Goal: Task Accomplishment & Management: Manage account settings

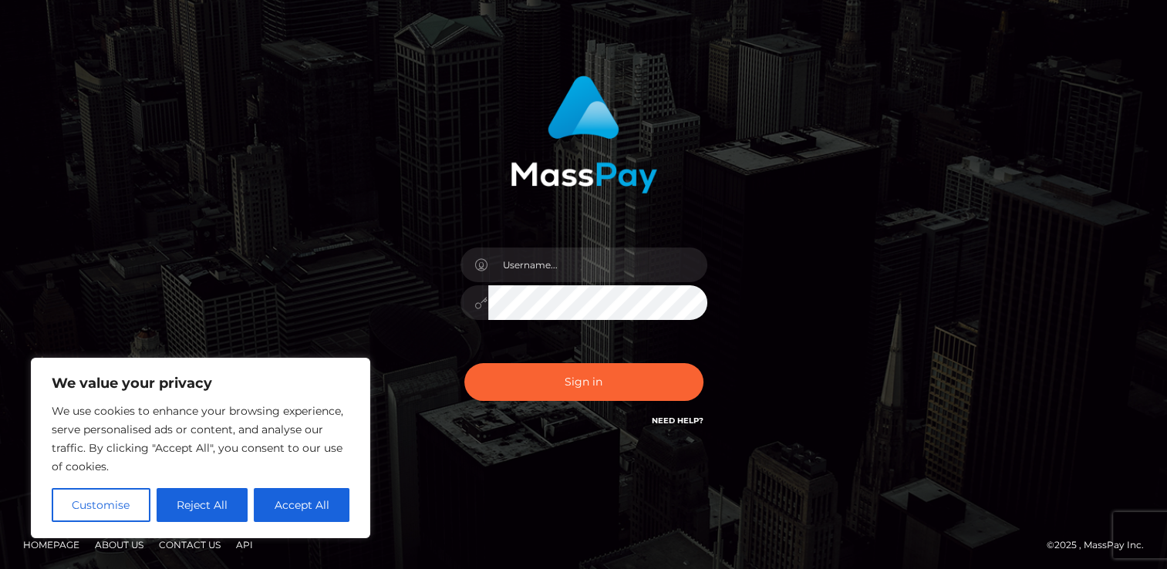
scroll to position [52, 0]
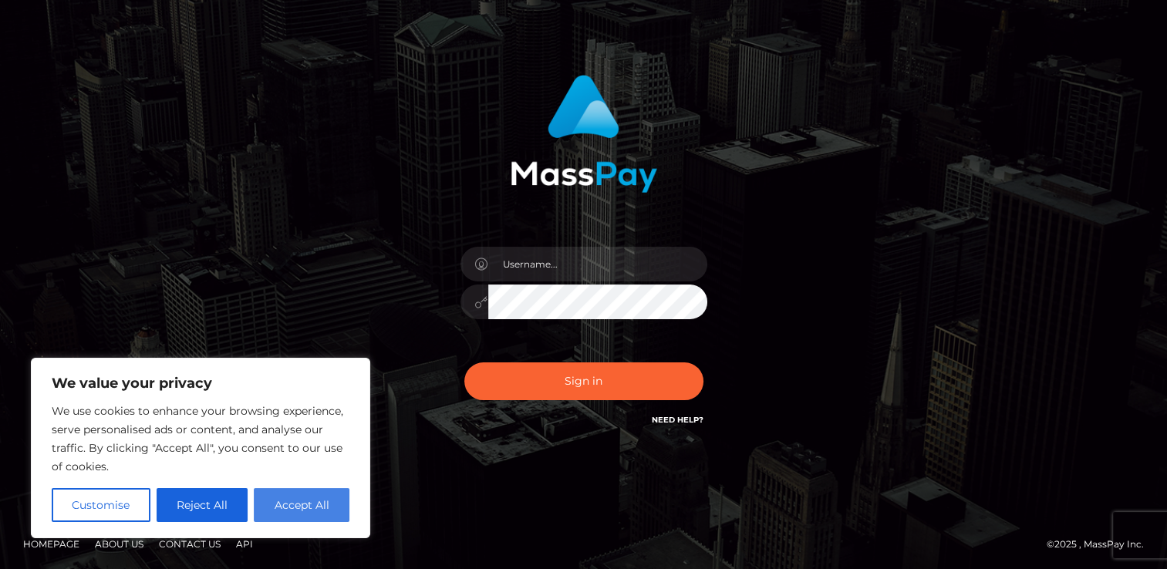
click at [271, 516] on button "Accept All" at bounding box center [302, 505] width 96 height 34
checkbox input "true"
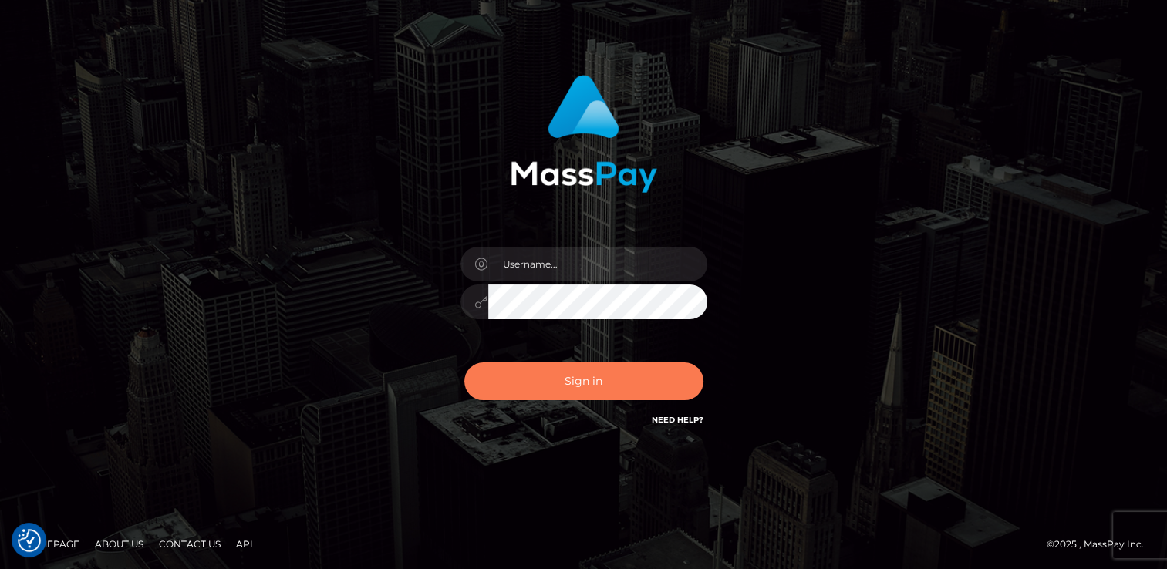
scroll to position [54, 0]
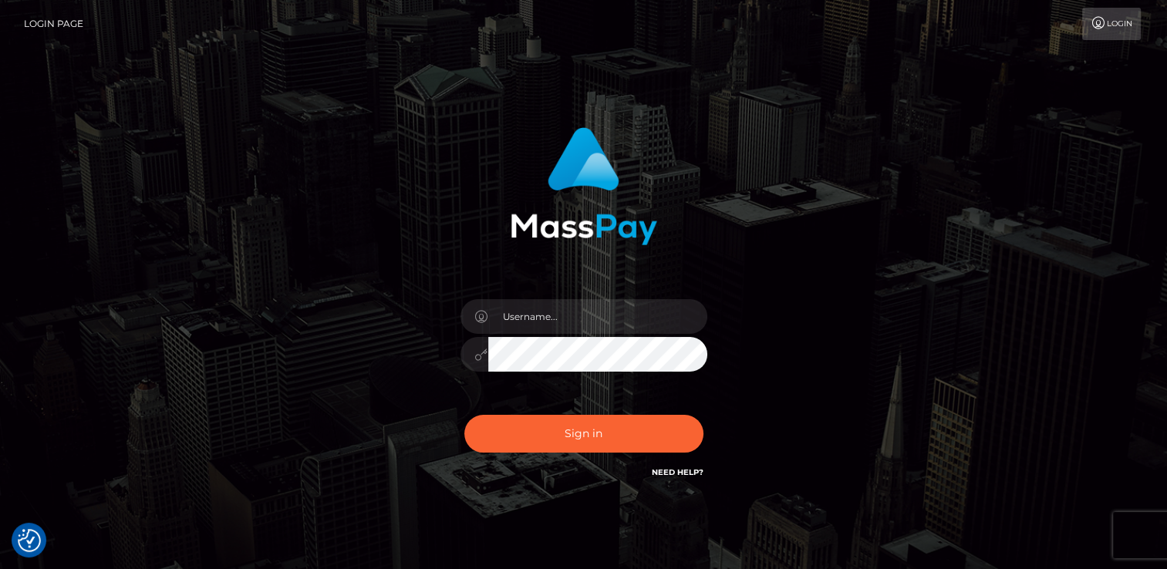
click at [1106, 17] on link "Login" at bounding box center [1111, 24] width 59 height 32
click at [1109, 26] on link "Login" at bounding box center [1111, 24] width 59 height 32
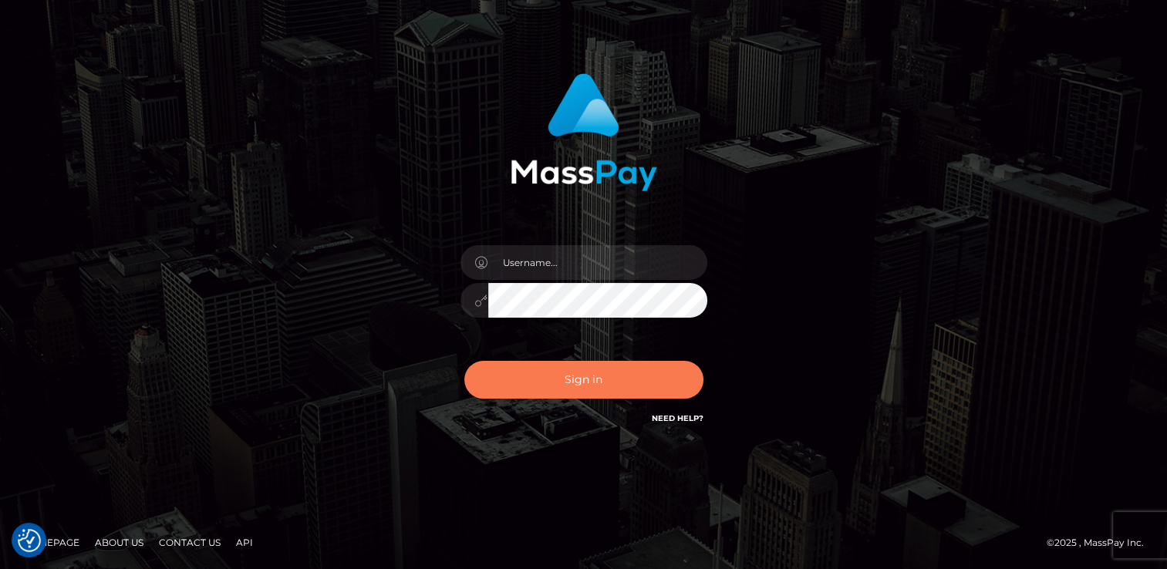
click at [551, 381] on button "Sign in" at bounding box center [583, 380] width 239 height 38
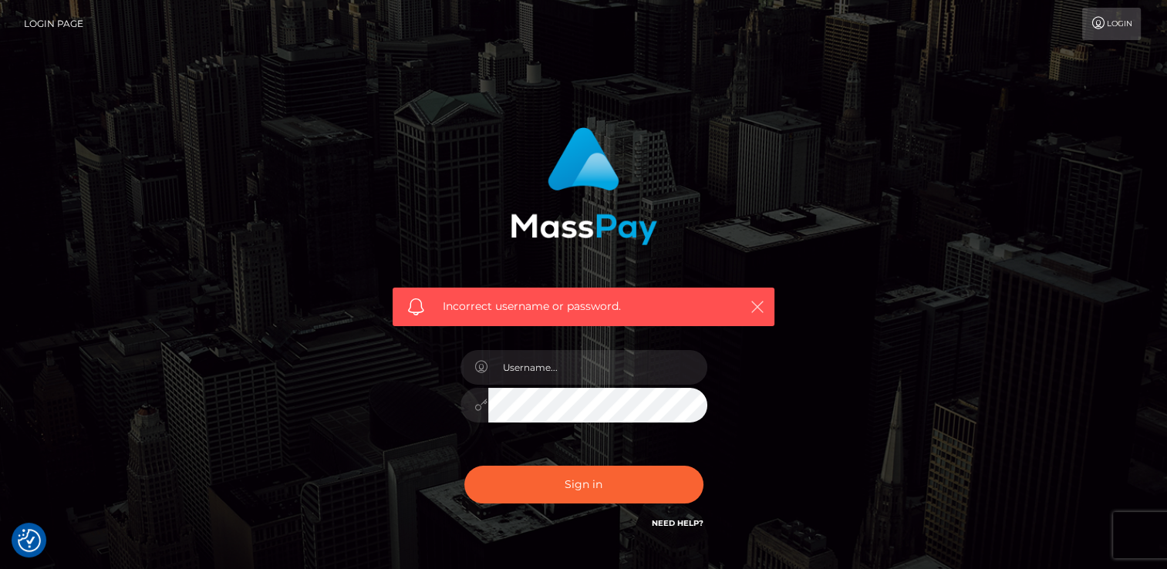
click at [756, 304] on icon "button" at bounding box center [757, 306] width 15 height 15
click at [758, 310] on icon "button" at bounding box center [757, 306] width 15 height 15
click at [756, 303] on icon "button" at bounding box center [757, 306] width 15 height 15
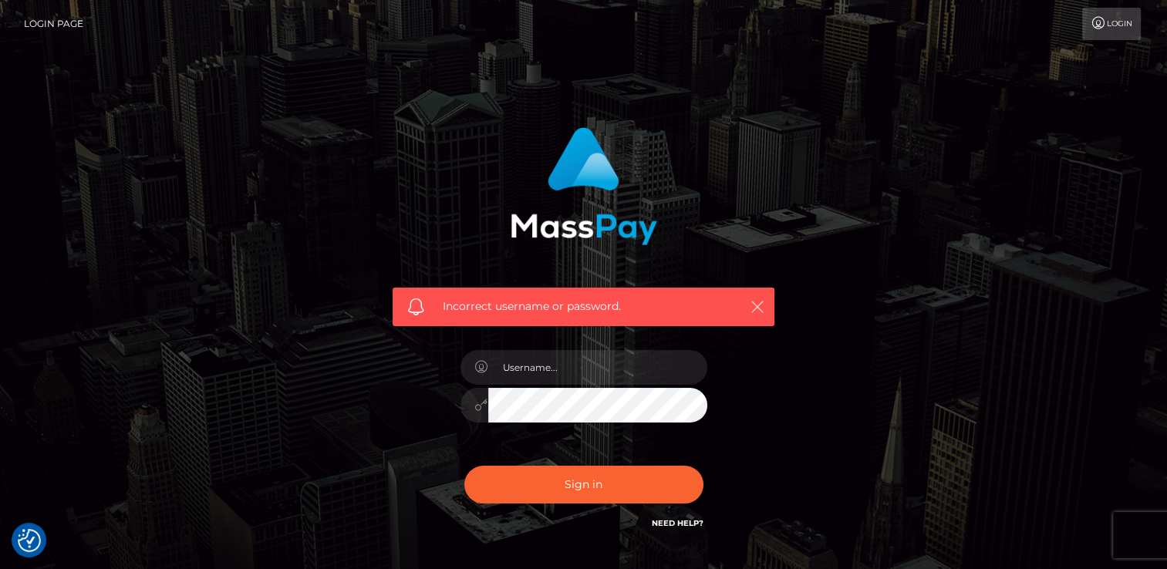
click at [756, 303] on icon "button" at bounding box center [757, 306] width 15 height 15
click at [681, 372] on input "text" at bounding box center [597, 367] width 219 height 35
type input "s"
type input "d"
type input "Donae"
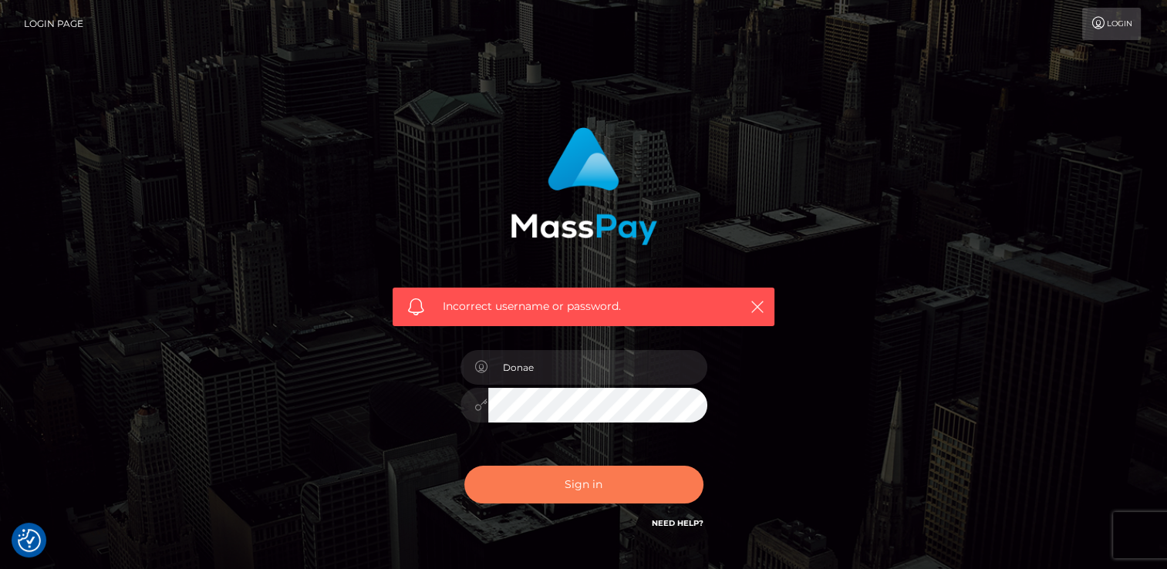
click at [627, 486] on button "Sign in" at bounding box center [583, 485] width 239 height 38
